Goal: Information Seeking & Learning: Learn about a topic

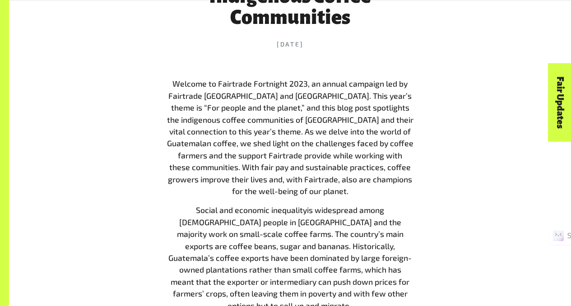
scroll to position [411, 0]
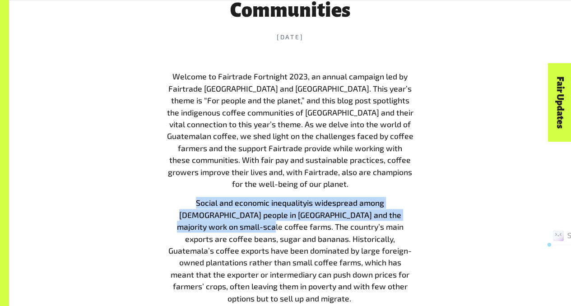
drag, startPoint x: 172, startPoint y: 203, endPoint x: 200, endPoint y: 225, distance: 35.8
click at [200, 225] on p "Social and economic inequality is widespread among [DEMOGRAPHIC_DATA] people in…" at bounding box center [290, 250] width 246 height 107
click at [200, 225] on span "is widespread among [DEMOGRAPHIC_DATA] people in [GEOGRAPHIC_DATA] and the majo…" at bounding box center [289, 250] width 243 height 105
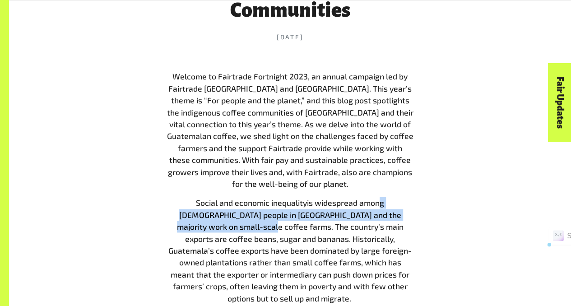
drag, startPoint x: 359, startPoint y: 205, endPoint x: 203, endPoint y: 228, distance: 157.4
click at [203, 228] on span "is widespread among [DEMOGRAPHIC_DATA] people in [GEOGRAPHIC_DATA] and the majo…" at bounding box center [289, 250] width 243 height 105
copy span "g [DEMOGRAPHIC_DATA] people in [GEOGRAPHIC_DATA] and the majority work on small…"
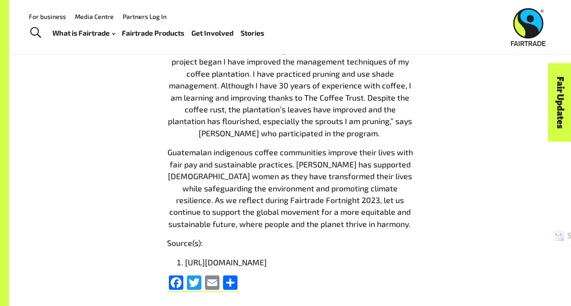
scroll to position [1985, 0]
click at [301, 256] on li "[URL][DOMAIN_NAME]" at bounding box center [299, 262] width 228 height 12
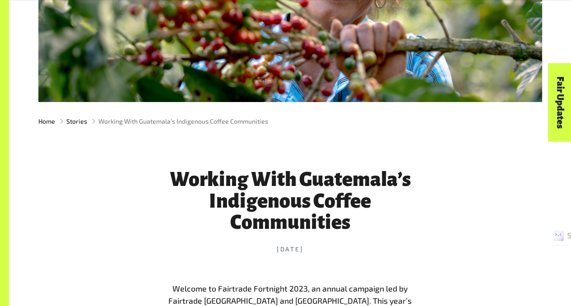
scroll to position [228, 0]
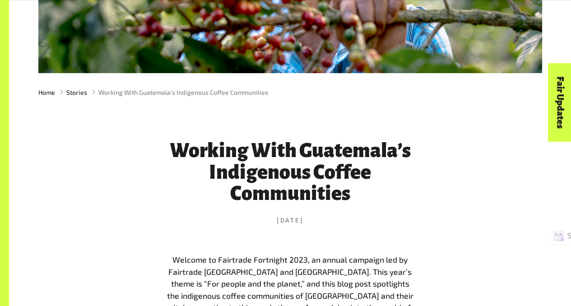
click at [255, 146] on h1 "Working With Guatemala’s Indigenous Coffee Communities" at bounding box center [290, 172] width 246 height 65
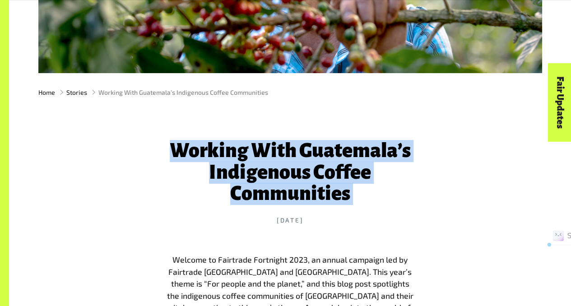
click at [255, 146] on h1 "Working With Guatemala’s Indigenous Coffee Communities" at bounding box center [290, 172] width 246 height 65
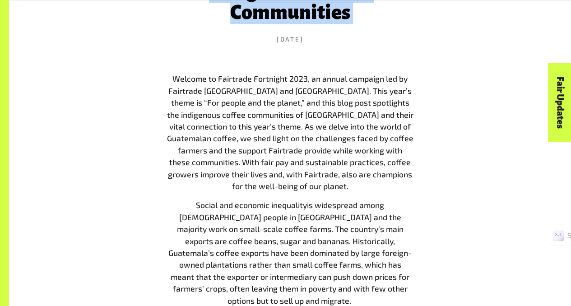
scroll to position [417, 0]
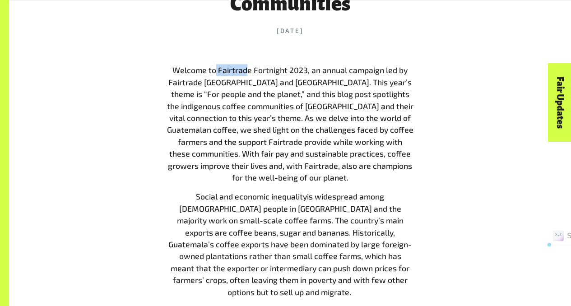
drag, startPoint x: 216, startPoint y: 71, endPoint x: 246, endPoint y: 74, distance: 30.4
click at [246, 74] on span "Welcome to Fairtrade Fortnight 2023, an annual campaign led by Fairtrade [GEOGR…" at bounding box center [290, 123] width 246 height 117
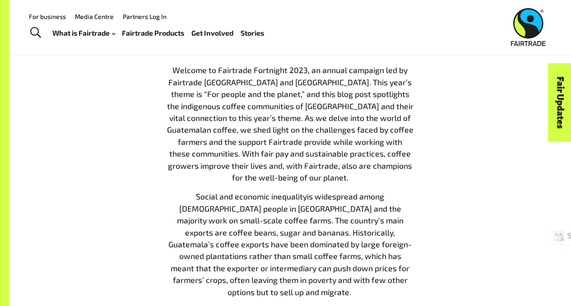
click at [188, 78] on span "Welcome to Fairtrade Fortnight 2023, an annual campaign led by Fairtrade [GEOGR…" at bounding box center [290, 123] width 246 height 117
drag, startPoint x: 174, startPoint y: 79, endPoint x: 245, endPoint y: 81, distance: 70.9
click at [245, 81] on p "Welcome to Fairtrade Fortnight 2023, an annual campaign led by Fairtrade [GEOGR…" at bounding box center [290, 123] width 246 height 119
copy span "Fairtrade [GEOGRAPHIC_DATA]"
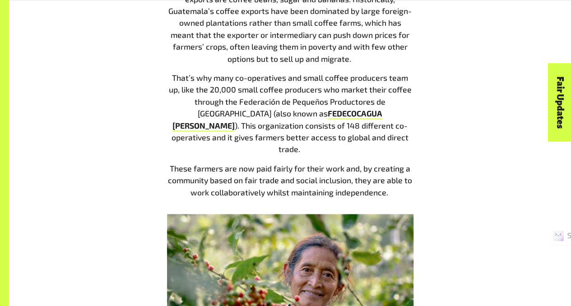
scroll to position [664, 0]
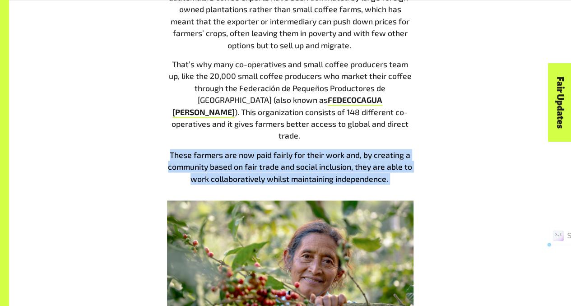
drag, startPoint x: 167, startPoint y: 133, endPoint x: 398, endPoint y: 159, distance: 232.6
click at [398, 159] on p "These farmers are now paid fairly for their work and, by creating a community b…" at bounding box center [290, 167] width 246 height 36
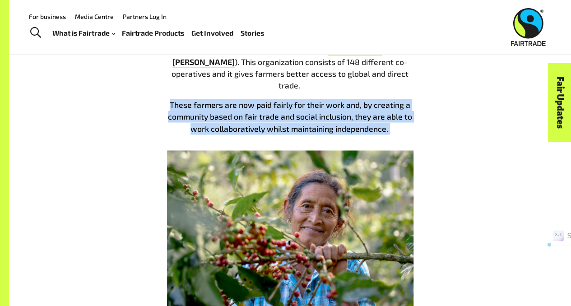
scroll to position [713, 0]
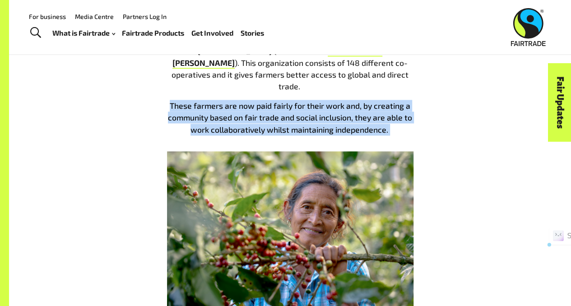
copy p "These farmers are now paid fairly for their work and, by creating a community b…"
